Goal: Obtain resource: Download file/media

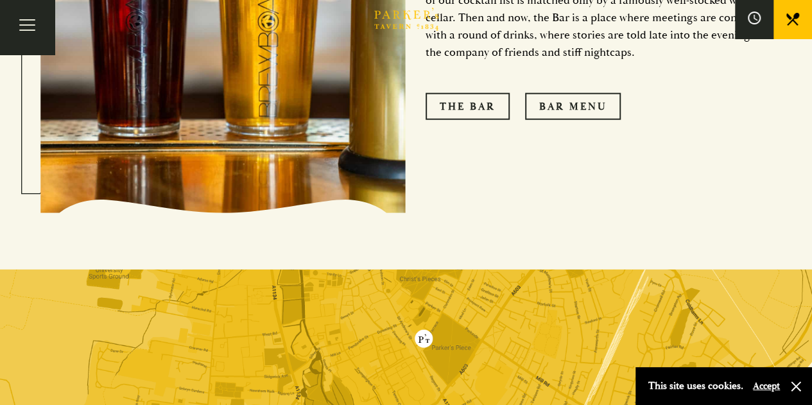
scroll to position [1284, 0]
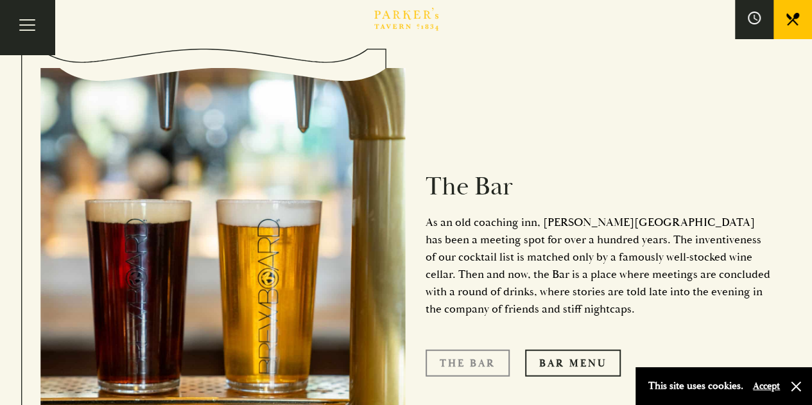
click at [460, 350] on link "The Bar" at bounding box center [468, 363] width 84 height 27
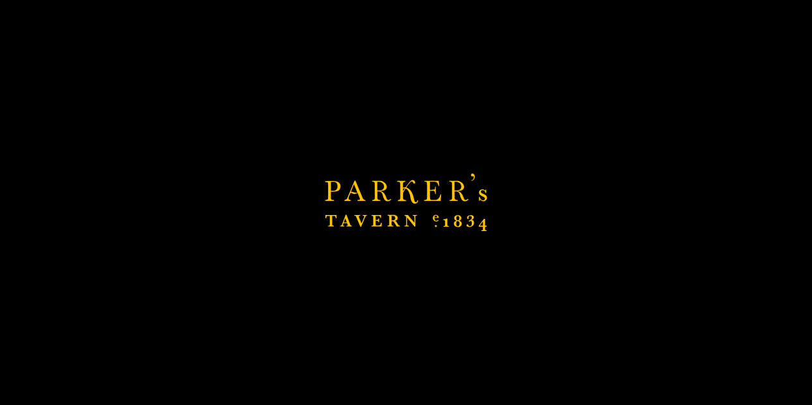
scroll to position [1714, 0]
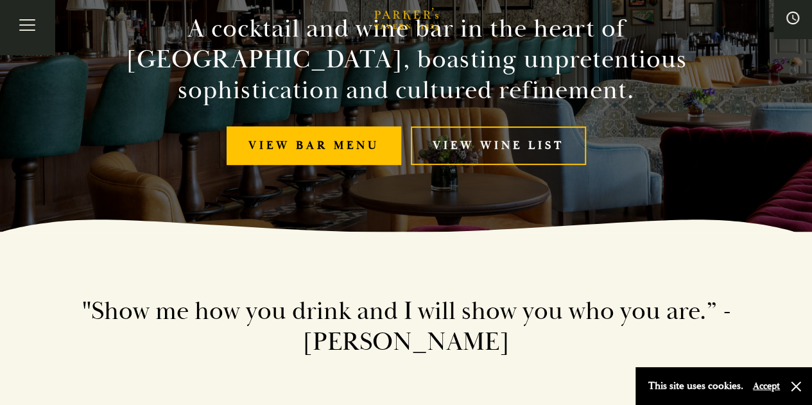
scroll to position [193, 0]
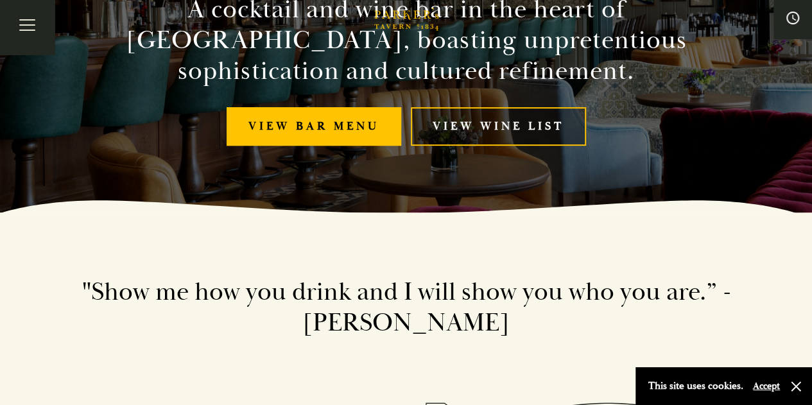
click at [462, 129] on link "View Wine List" at bounding box center [498, 126] width 175 height 39
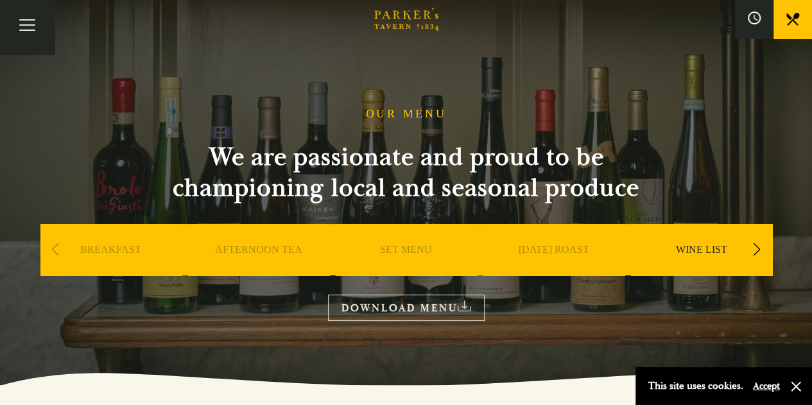
click at [394, 308] on link "DOWNLOAD MENU" at bounding box center [406, 308] width 157 height 26
